Goal: Information Seeking & Learning: Learn about a topic

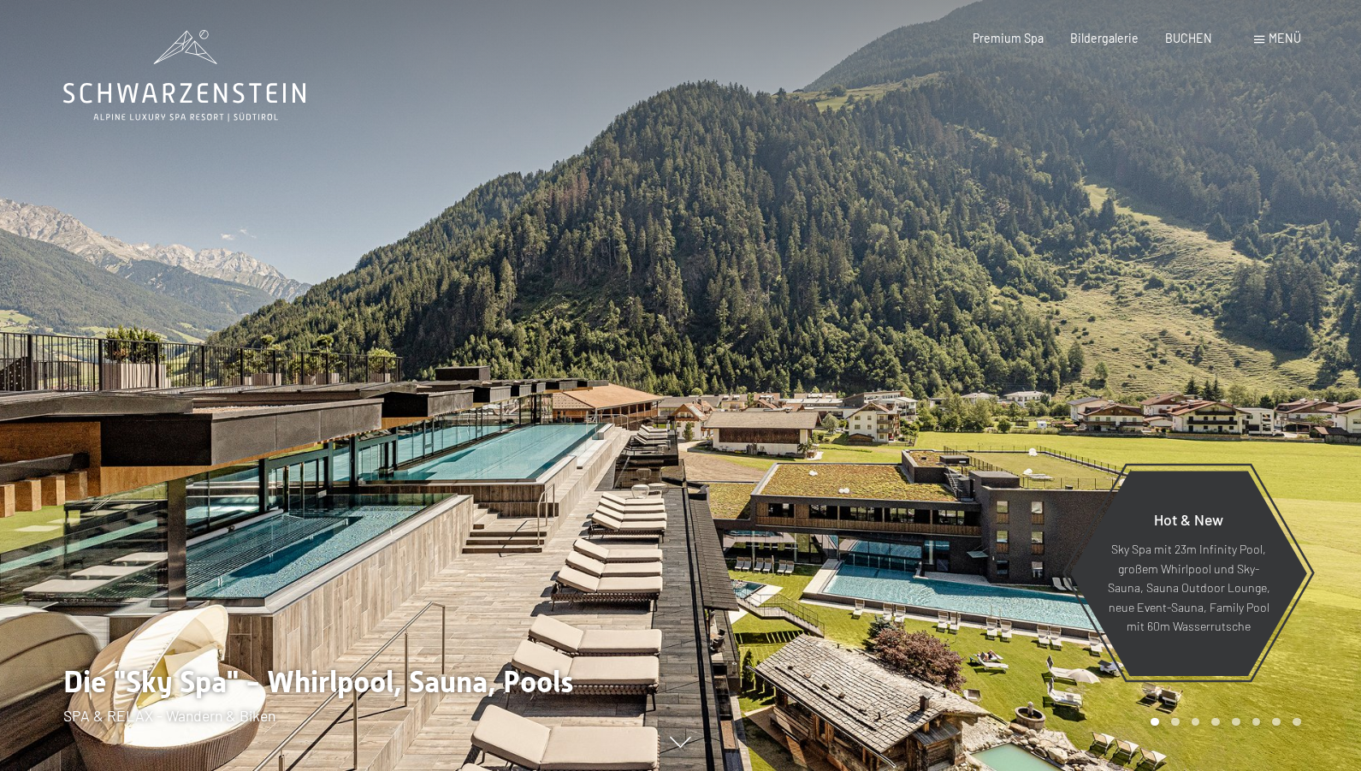
click at [1254, 47] on div "Menü" at bounding box center [1277, 38] width 47 height 17
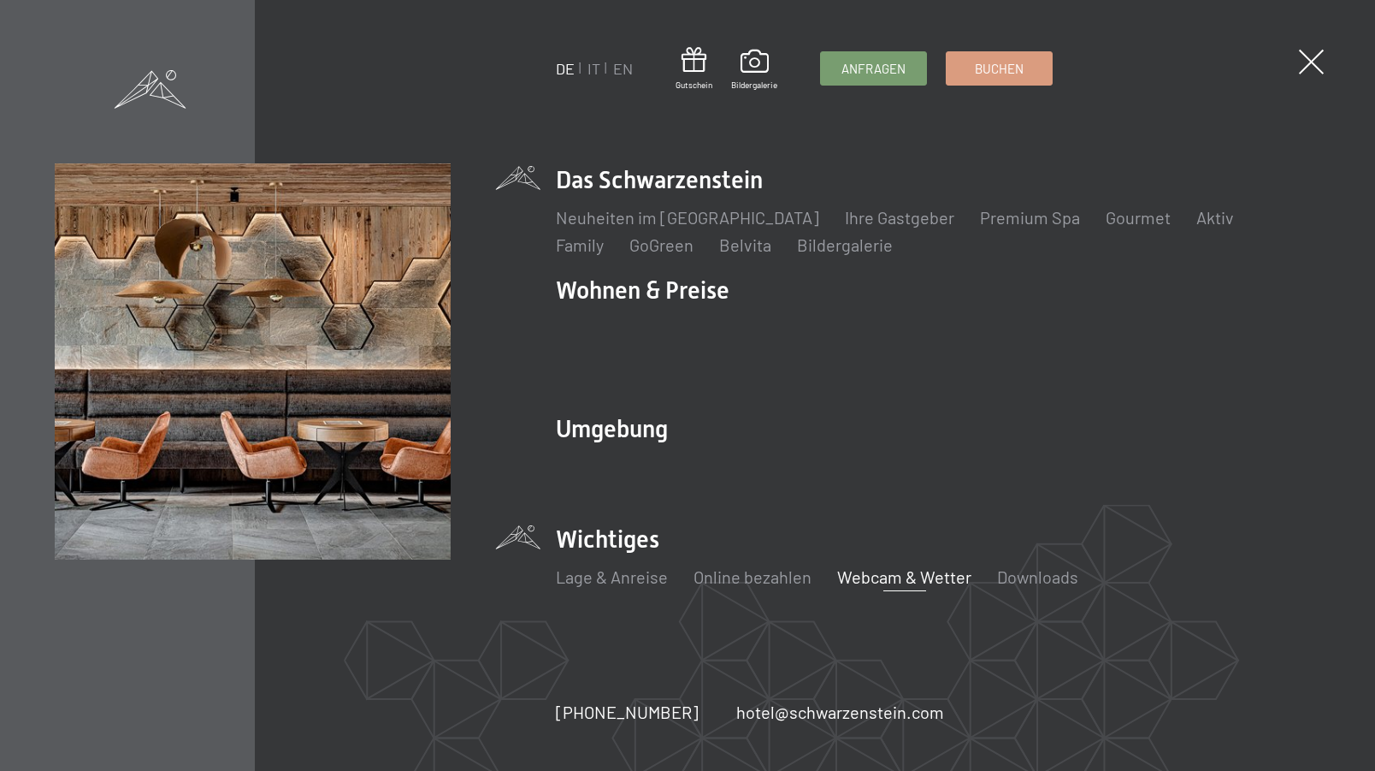
click at [861, 566] on link "Webcam & Wetter" at bounding box center [904, 576] width 134 height 21
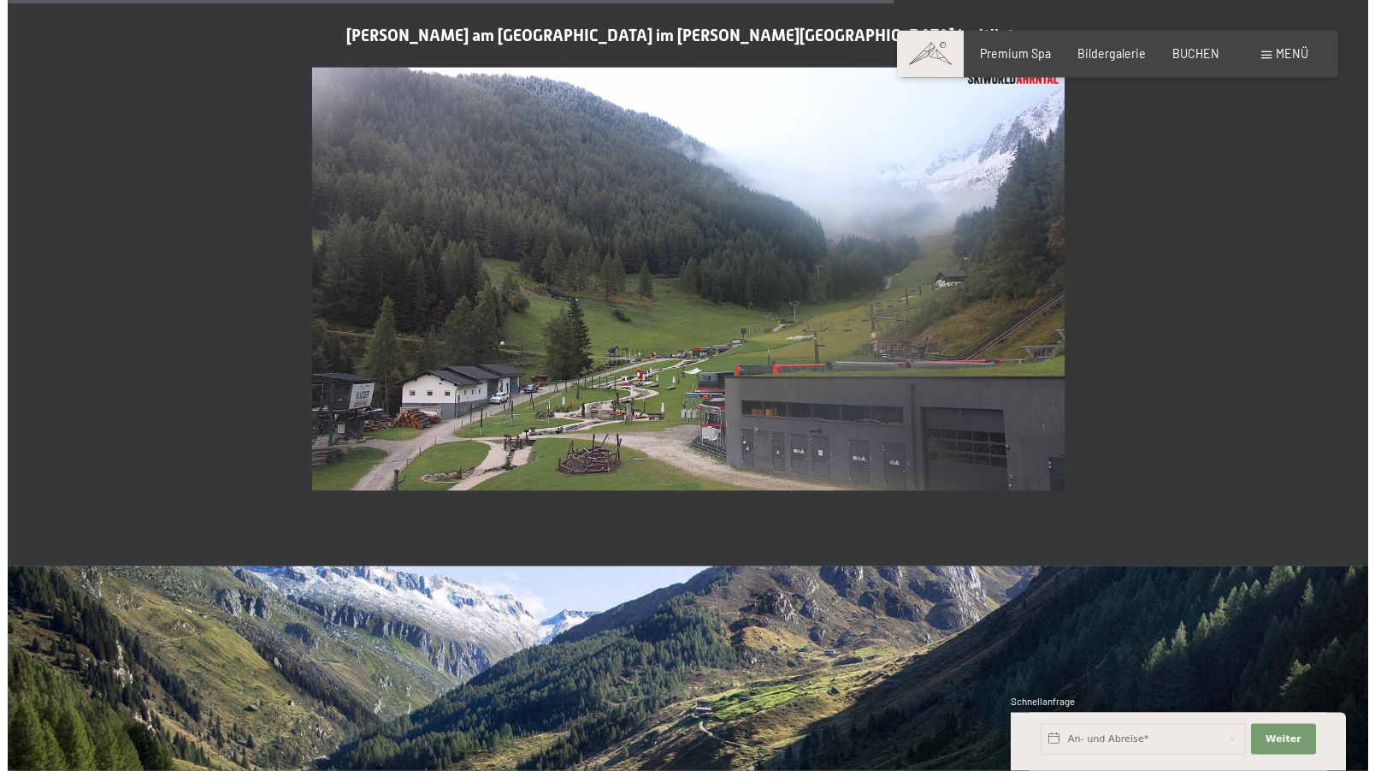
scroll to position [3577, 0]
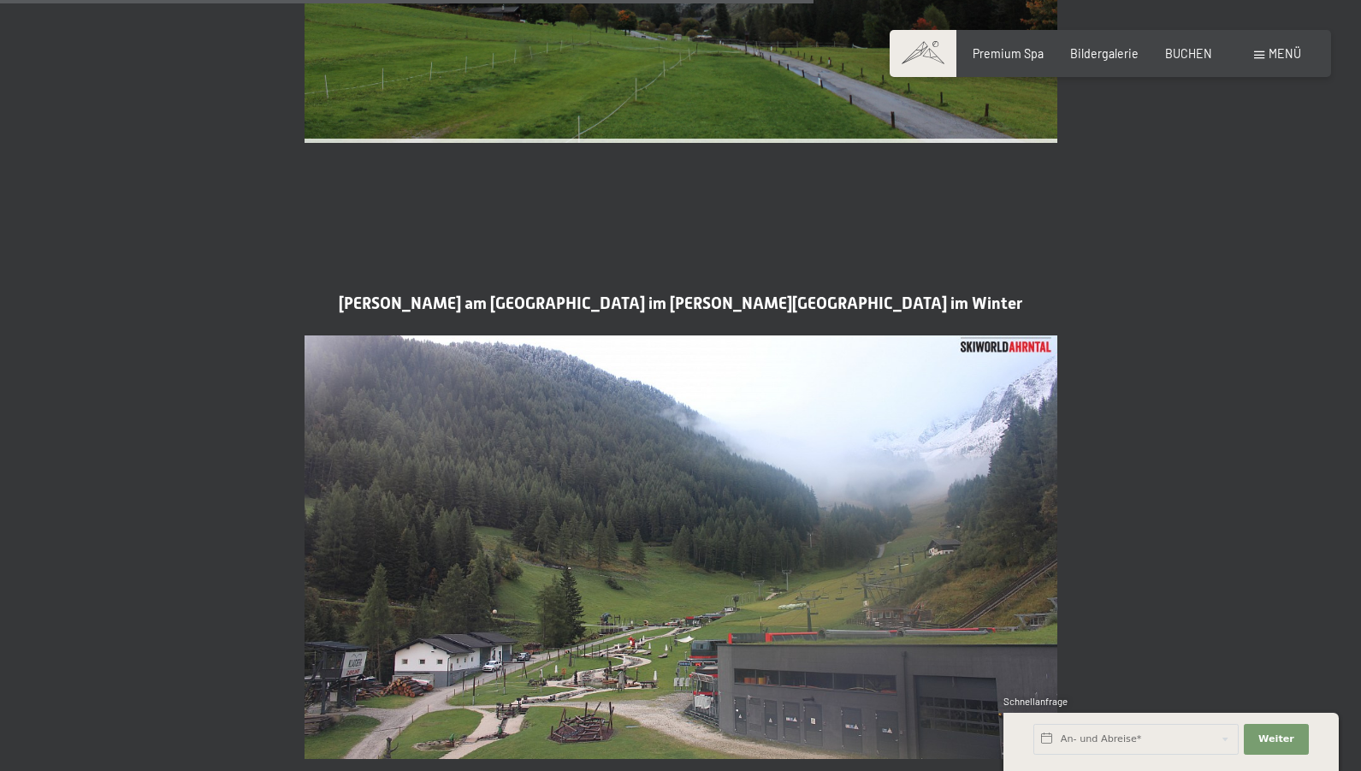
click at [1275, 61] on span "Menü" at bounding box center [1284, 53] width 33 height 15
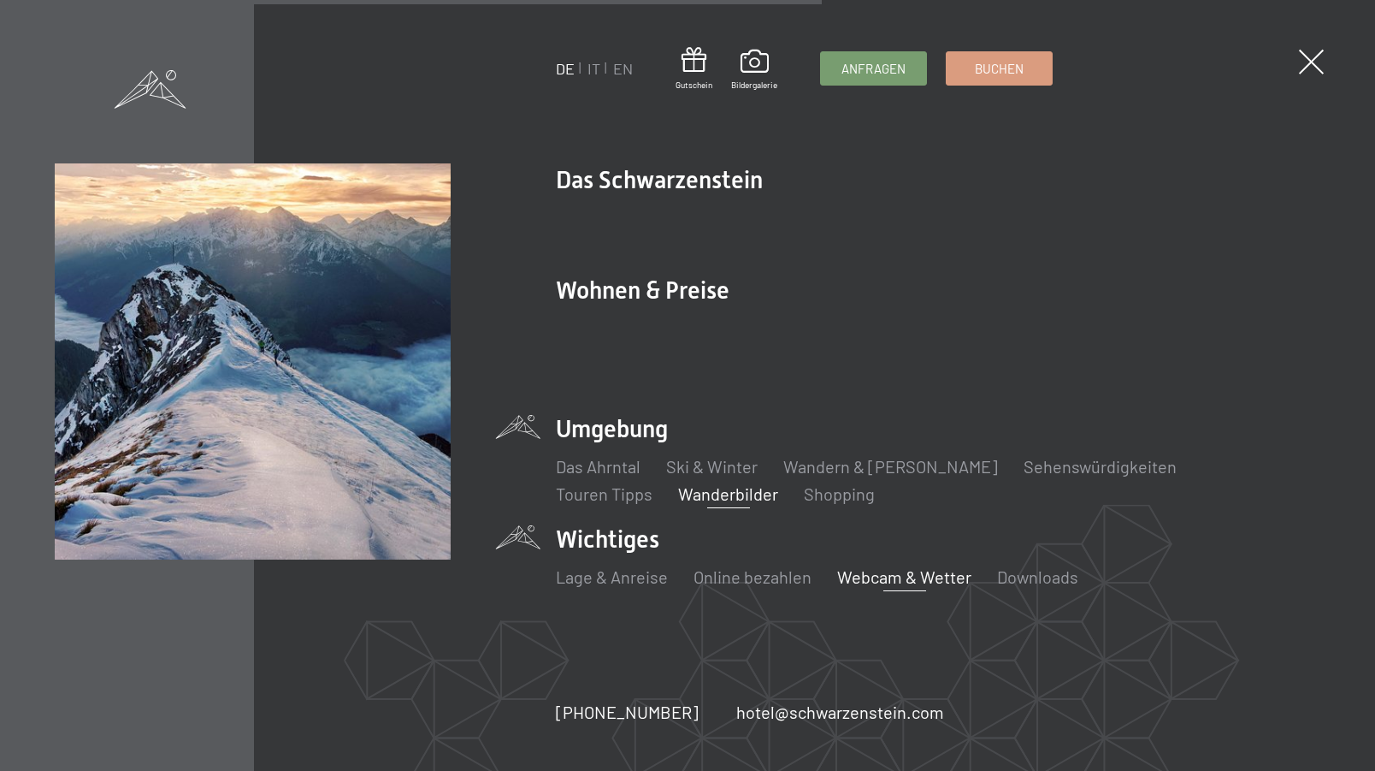
click at [678, 483] on link "Wanderbilder" at bounding box center [728, 493] width 100 height 21
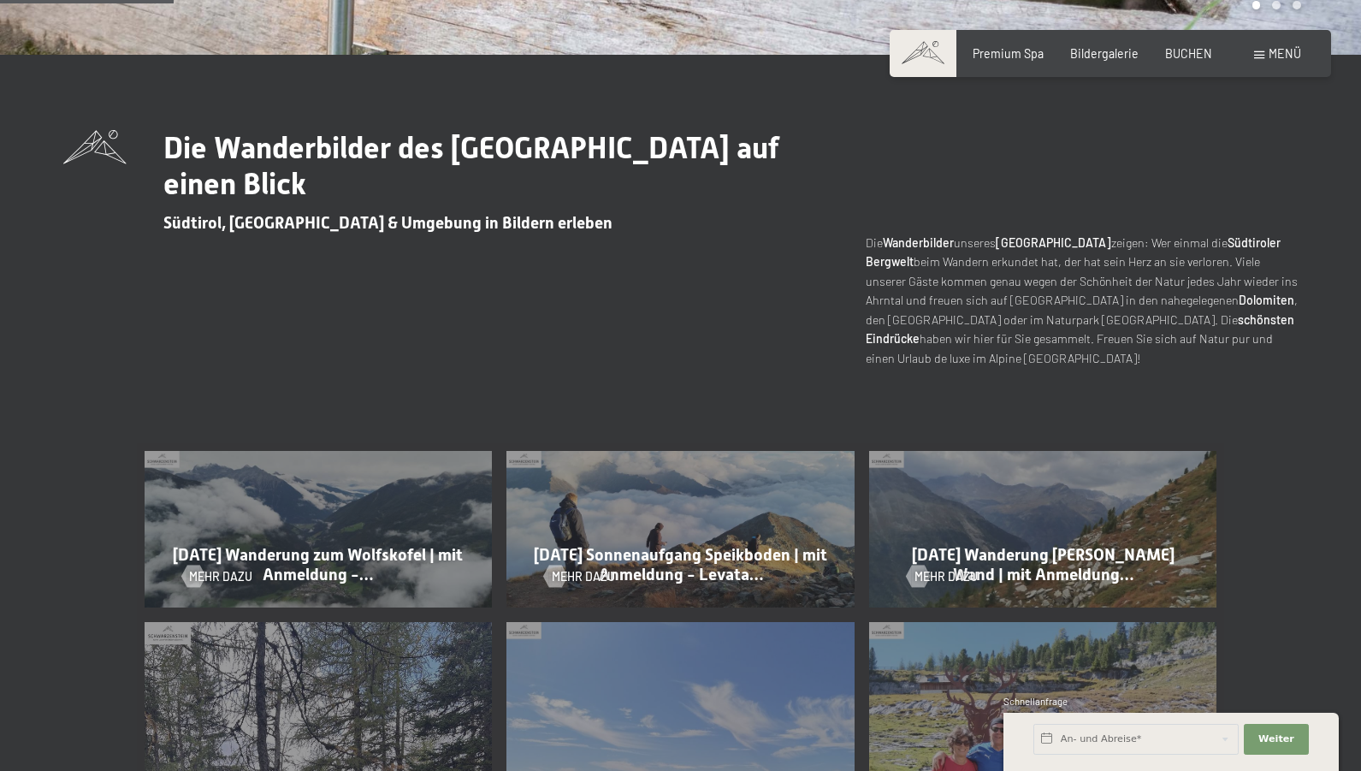
scroll to position [698, 0]
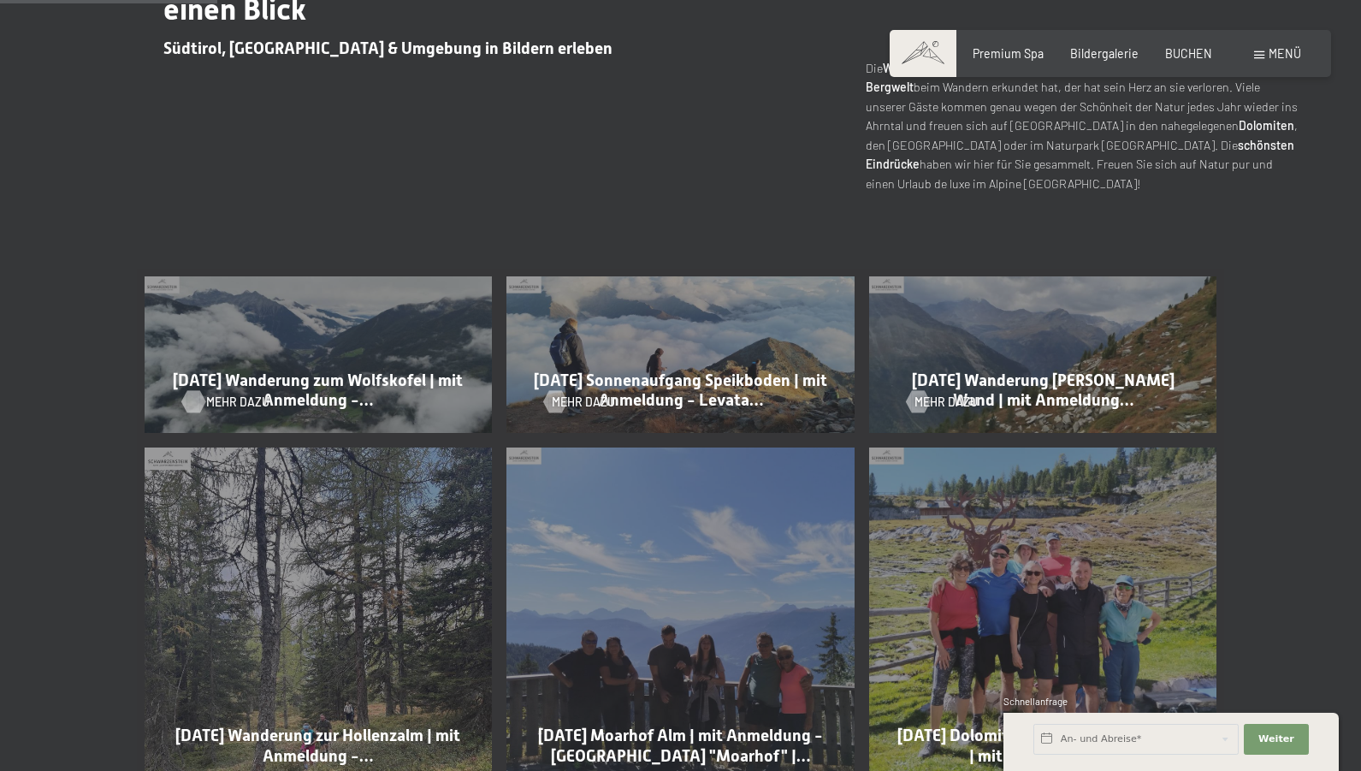
click at [206, 411] on span "Mehr dazu" at bounding box center [237, 401] width 63 height 17
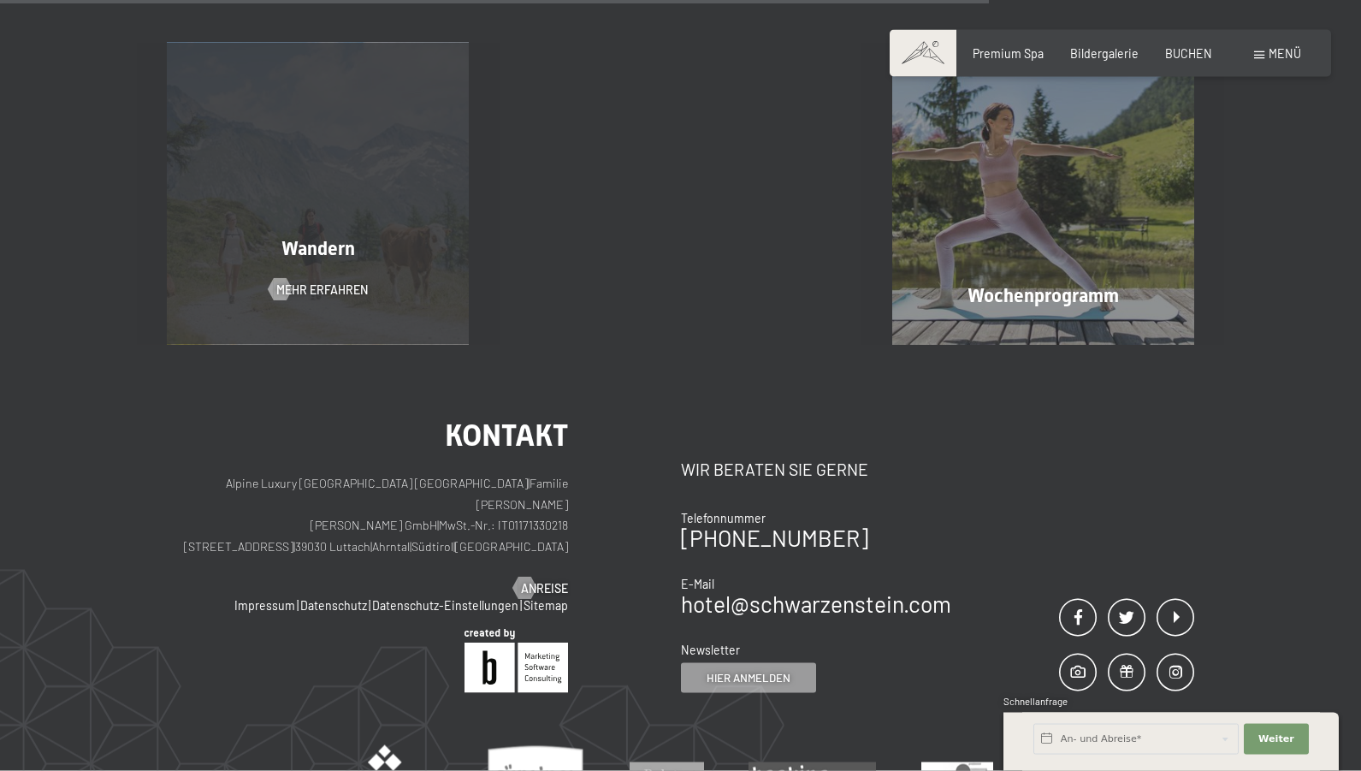
scroll to position [1832, 0]
